Goal: Complete application form: Complete application form

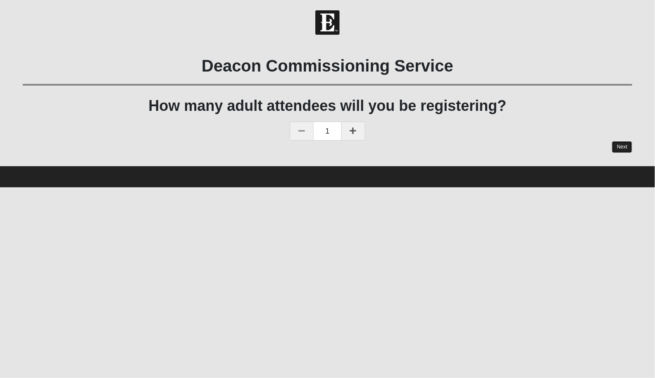
click at [618, 145] on link "Next" at bounding box center [622, 147] width 20 height 12
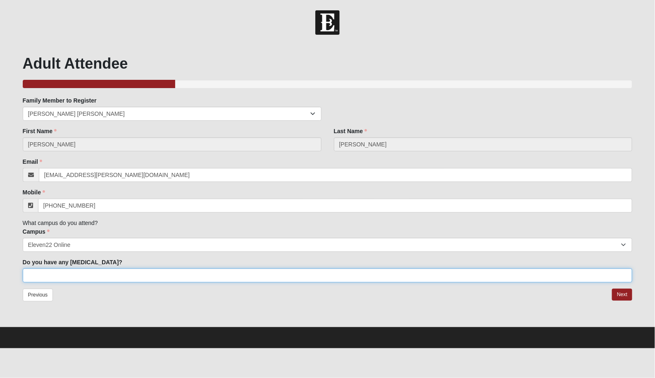
click at [223, 277] on input "Do you have any food allergies?" at bounding box center [328, 275] width 610 height 14
type input "Na"
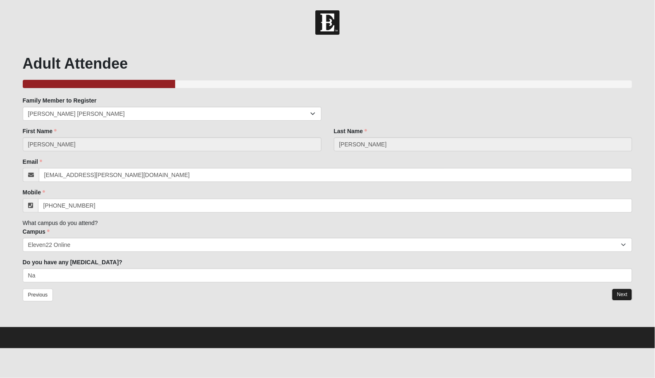
click at [617, 292] on link "Next" at bounding box center [622, 294] width 20 height 12
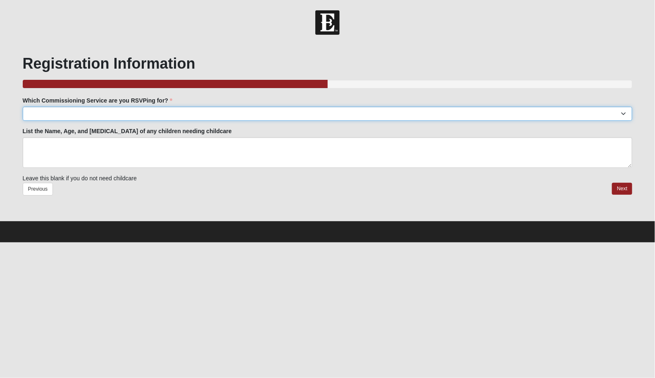
click at [121, 114] on select "Arlington: TBD Baymeadows: TBD Fleming Island: TBD Jesup: TBD Mandarin: TBD Nor…" at bounding box center [328, 114] width 610 height 14
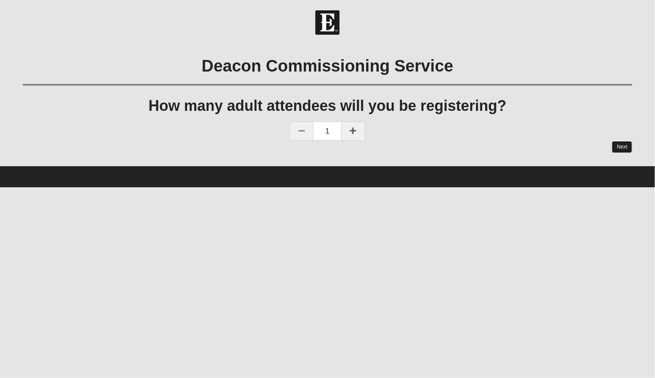
click at [623, 145] on link "Next" at bounding box center [622, 147] width 20 height 12
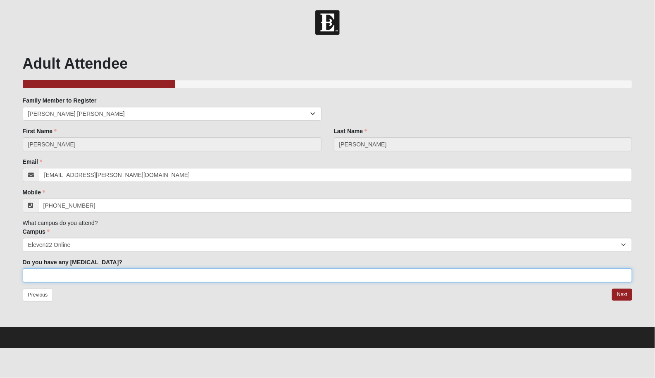
click at [490, 271] on input "Do you have any [MEDICAL_DATA]?" at bounding box center [328, 275] width 610 height 14
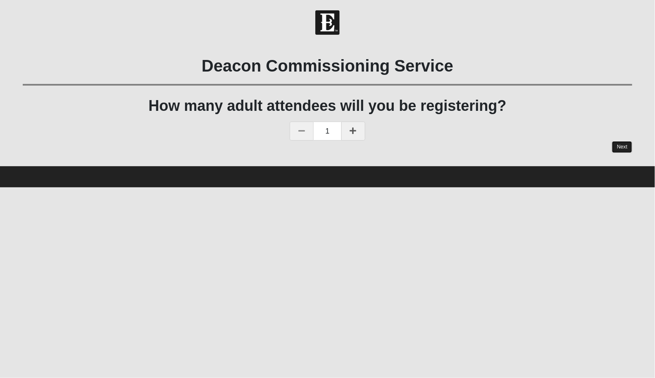
click at [627, 145] on link "Next" at bounding box center [622, 147] width 20 height 12
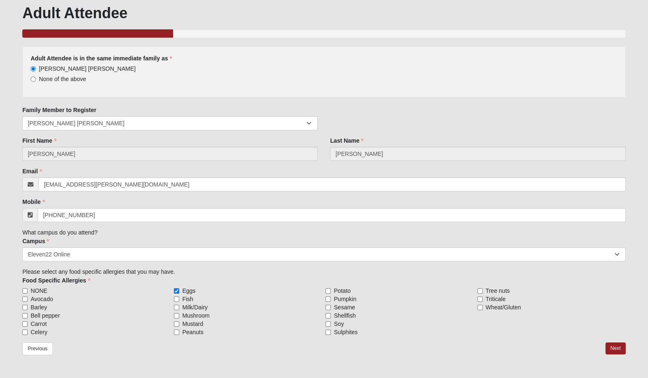
scroll to position [73, 0]
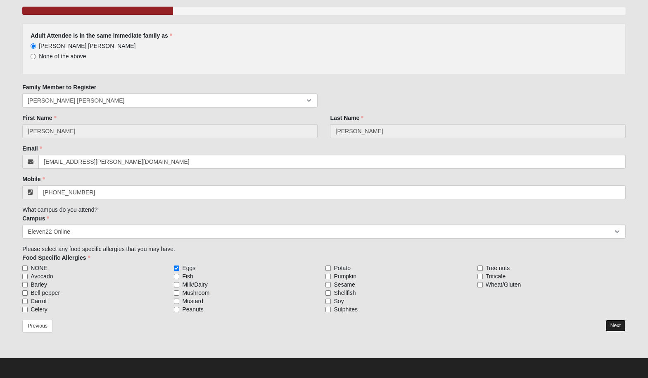
click at [618, 324] on link "Next" at bounding box center [616, 325] width 20 height 12
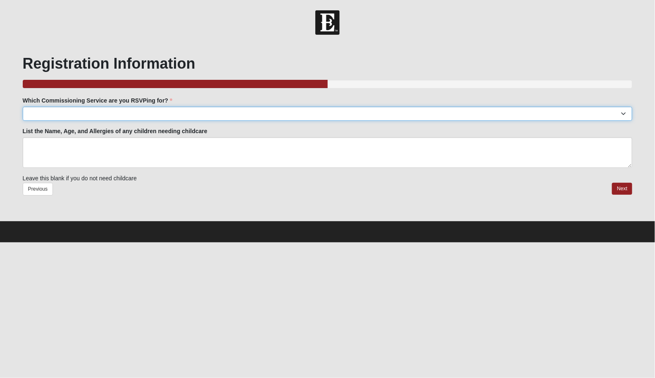
click at [473, 111] on select "Arlington: TBD Baymeadows: TBD Fleming Island: TBD Jesup: TBD Mandarin: TBD Nor…" at bounding box center [328, 114] width 610 height 14
